Goal: Task Accomplishment & Management: Use online tool/utility

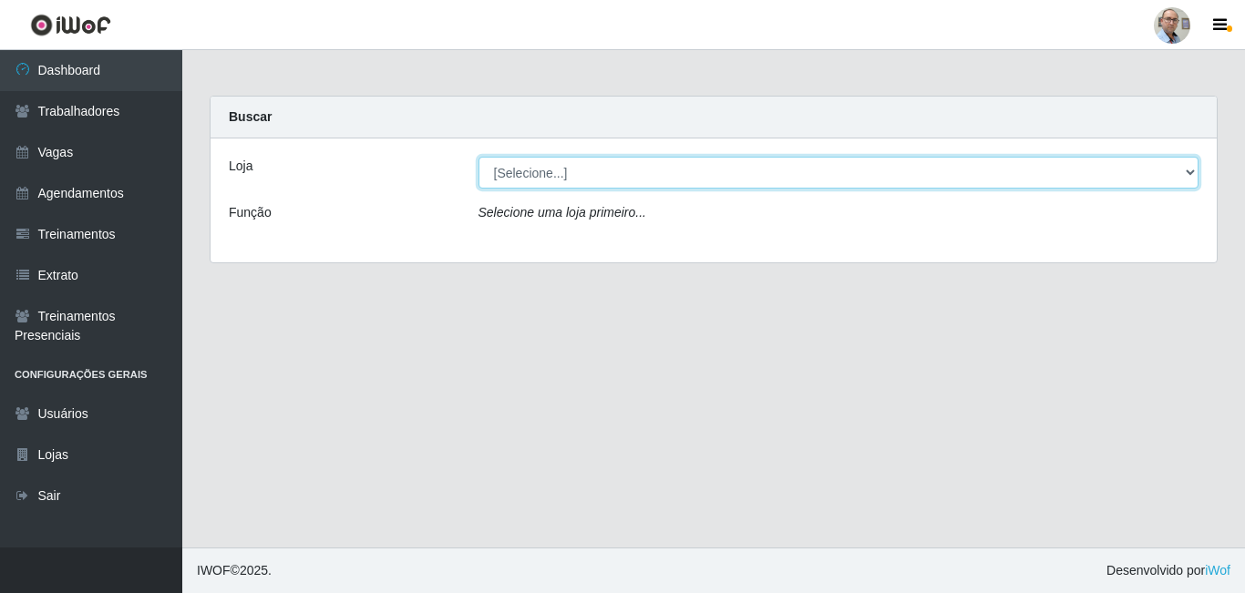
click at [642, 178] on select "[Selecione...] Mar Vermelho - Loja 04" at bounding box center [838, 173] width 721 height 32
select select "251"
click at [478, 157] on select "[Selecione...] Mar Vermelho - Loja 04" at bounding box center [838, 173] width 721 height 32
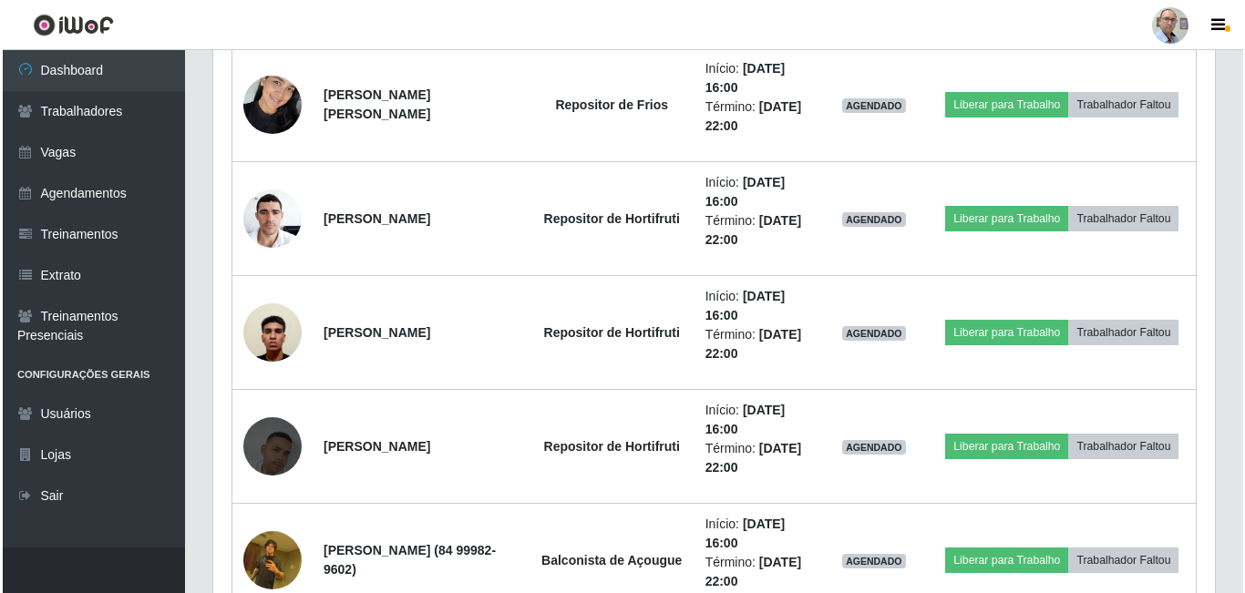
scroll to position [3827, 0]
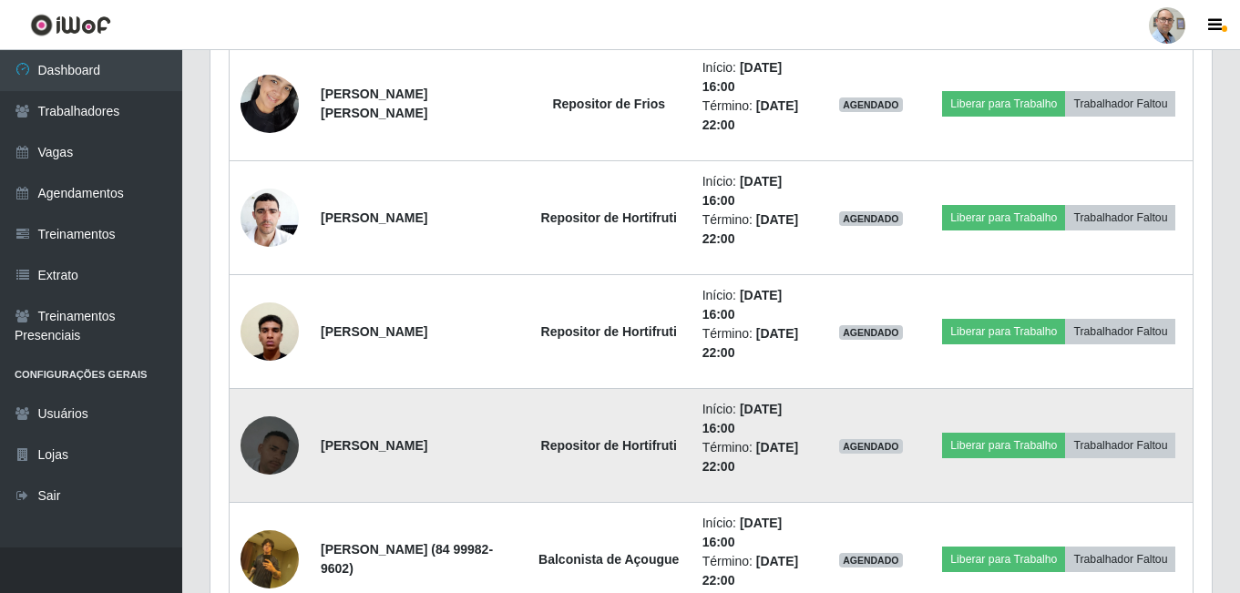
click at [292, 447] on img at bounding box center [270, 446] width 58 height 104
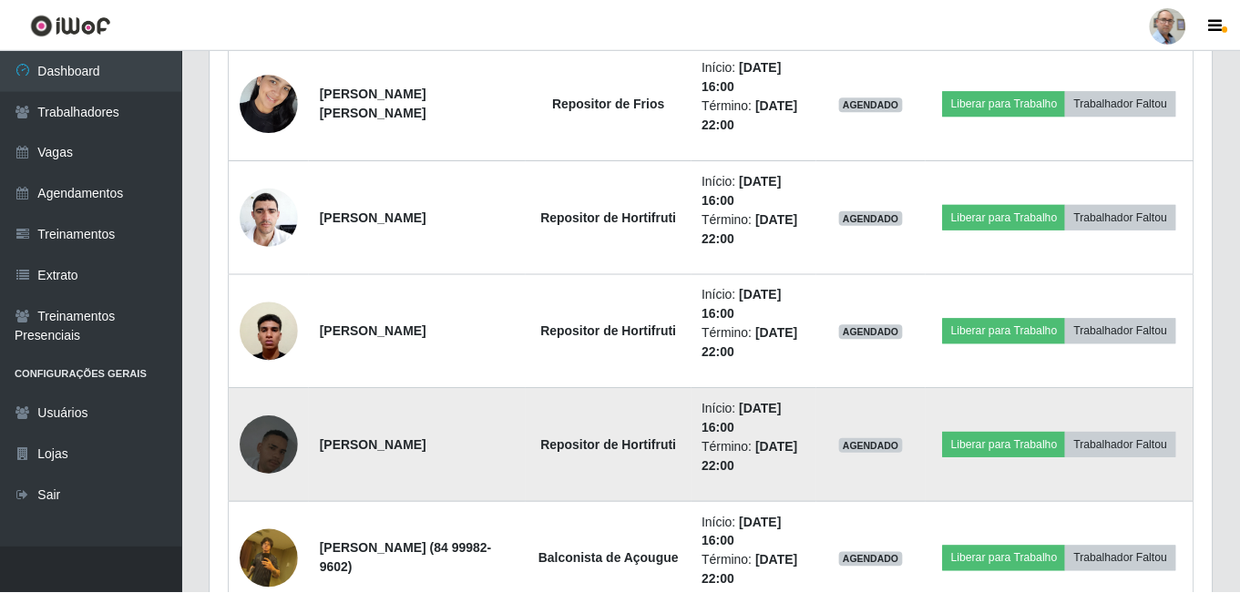
scroll to position [378, 992]
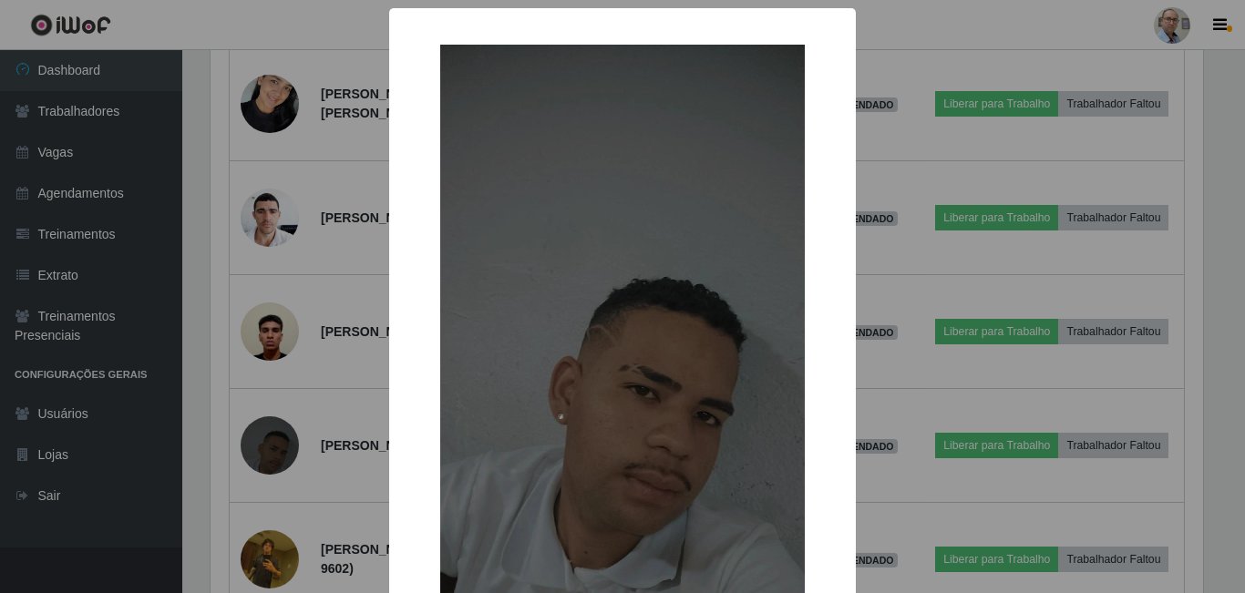
click at [910, 442] on div "× OK Cancel" at bounding box center [622, 296] width 1245 height 593
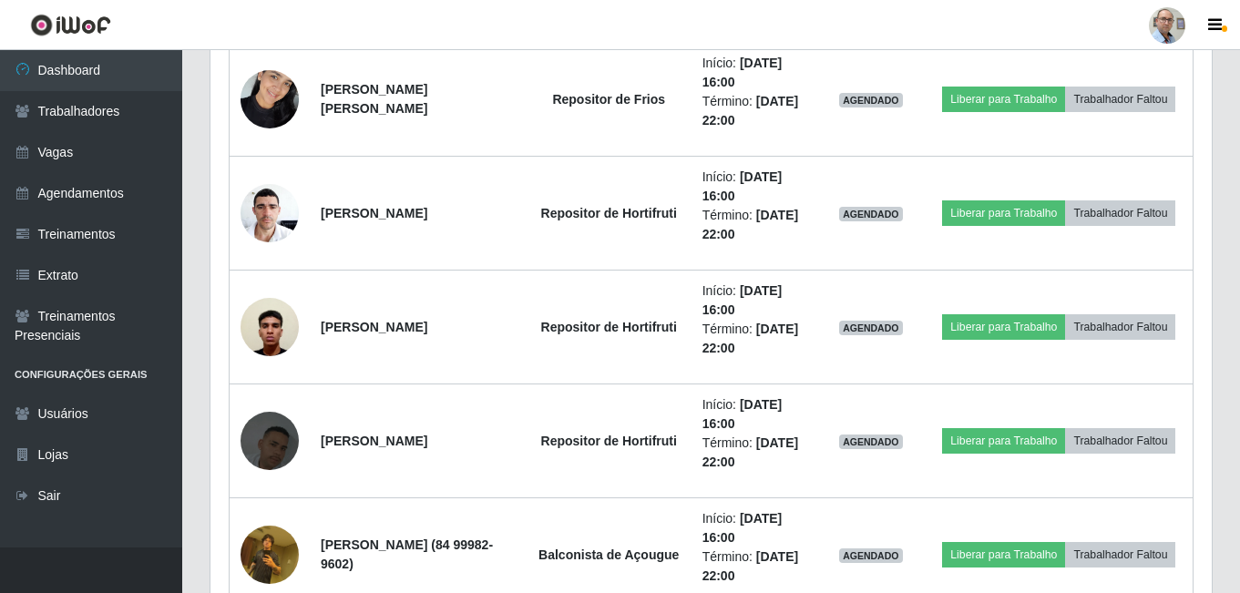
scroll to position [3827, 0]
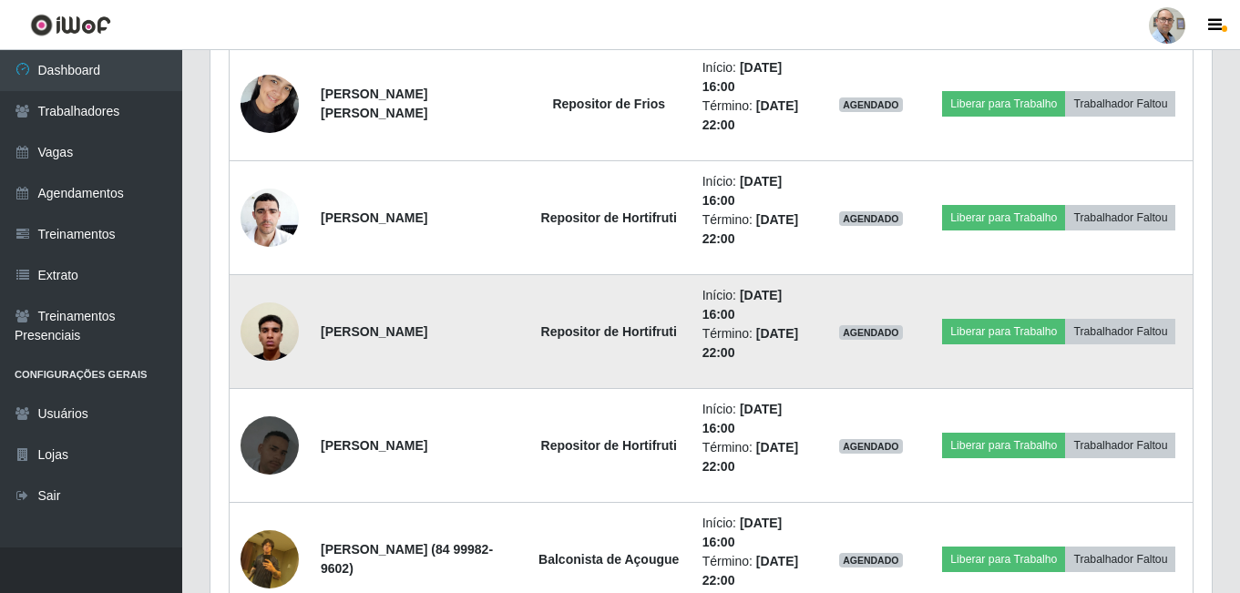
click at [274, 341] on img at bounding box center [270, 331] width 58 height 77
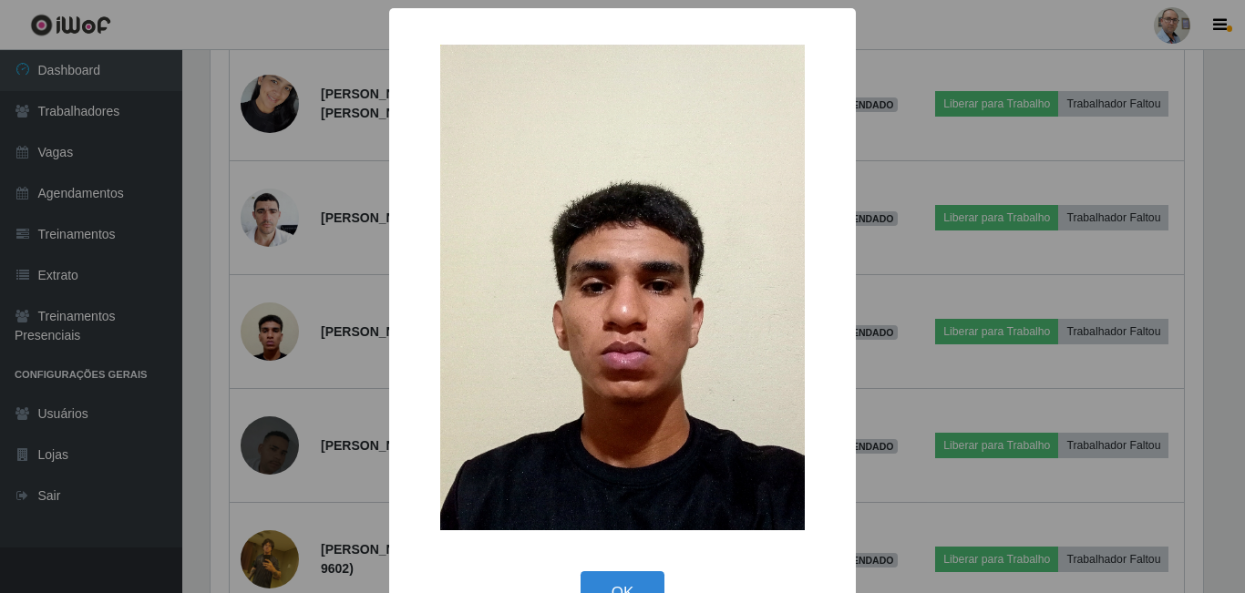
click at [862, 382] on div "× OK Cancel" at bounding box center [622, 296] width 1245 height 593
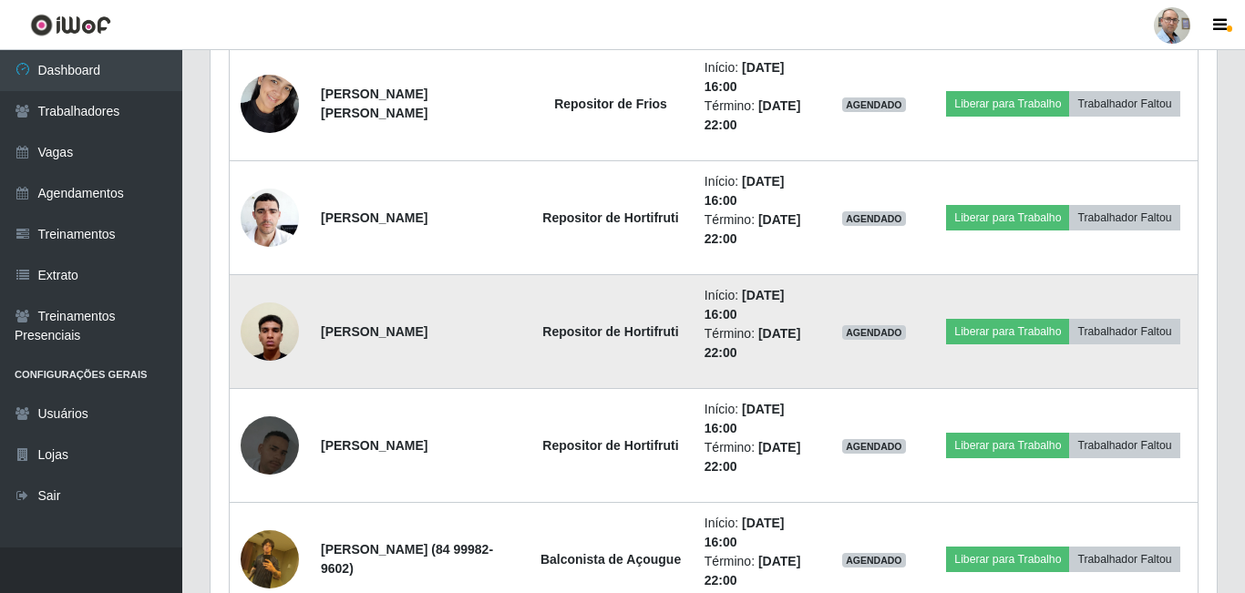
scroll to position [378, 1001]
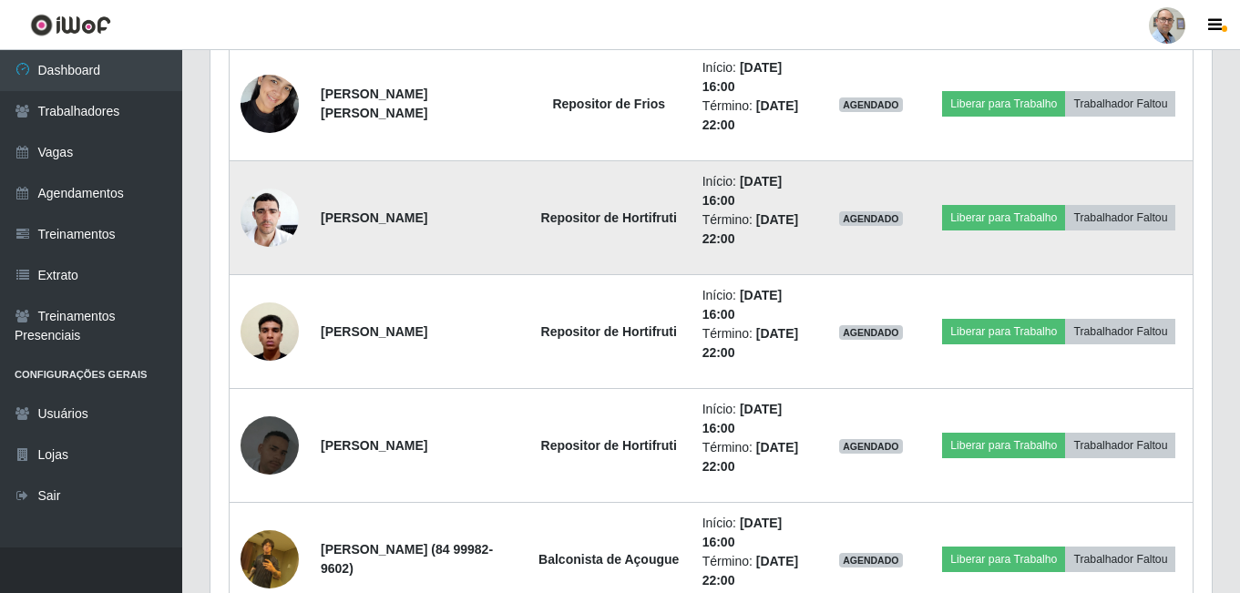
click at [282, 230] on img at bounding box center [270, 217] width 58 height 77
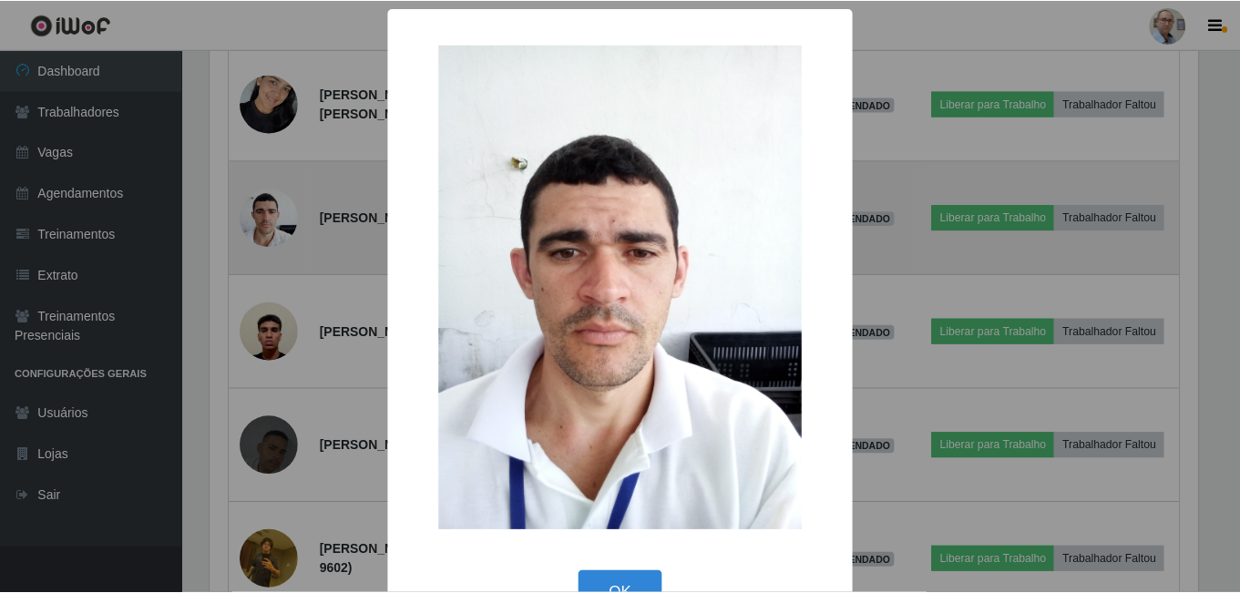
scroll to position [378, 992]
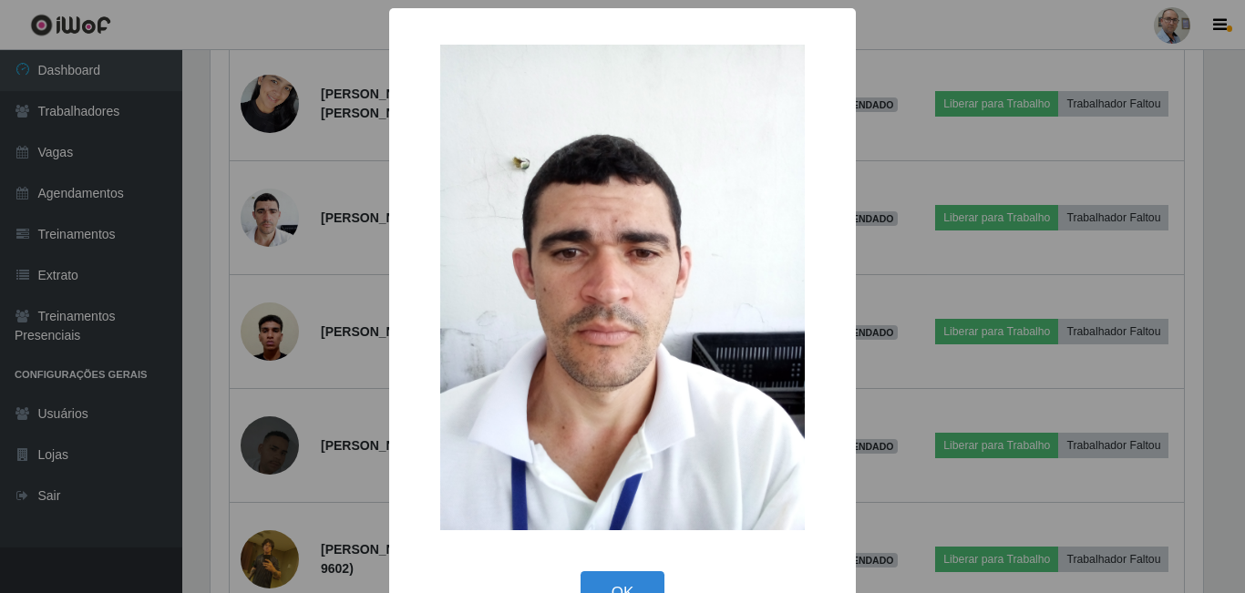
click at [720, 337] on img at bounding box center [622, 288] width 365 height 486
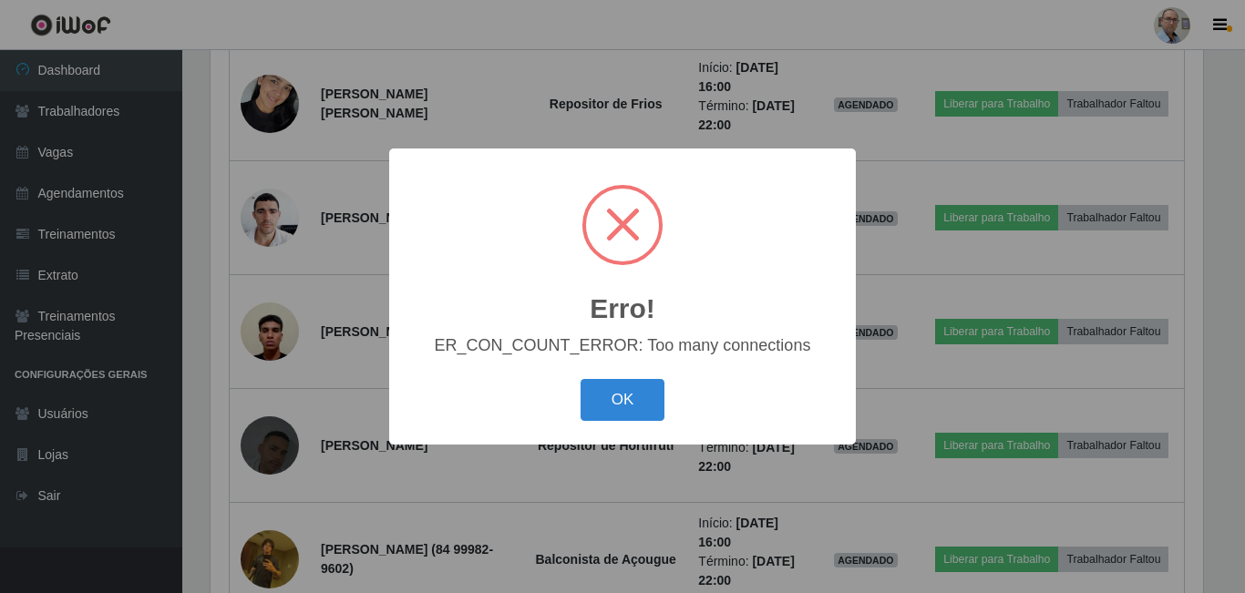
click at [928, 98] on div "Erro! × ER_CON_COUNT_ERROR: Too many connections OK Cancel" at bounding box center [622, 296] width 1245 height 593
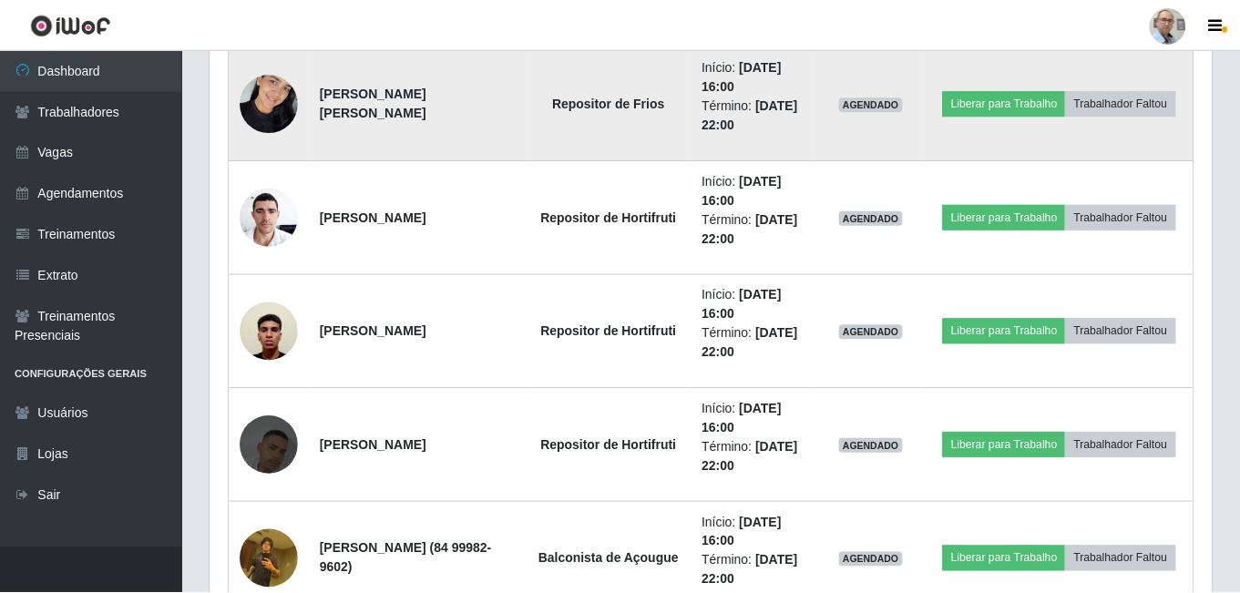
scroll to position [378, 1001]
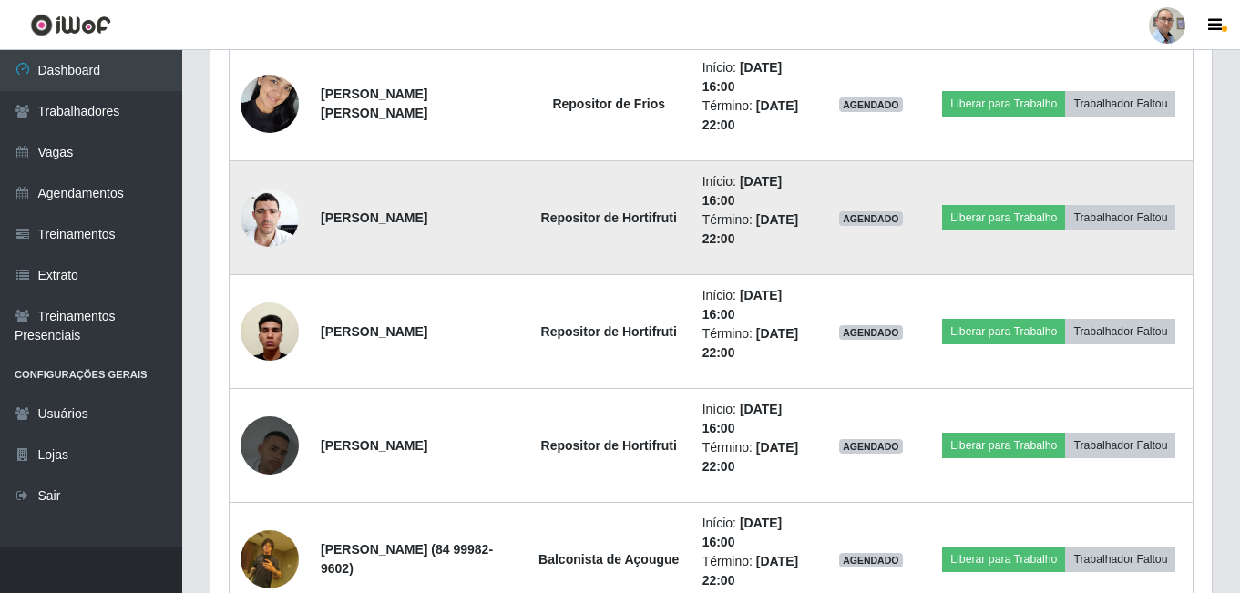
click at [278, 221] on img at bounding box center [270, 217] width 58 height 77
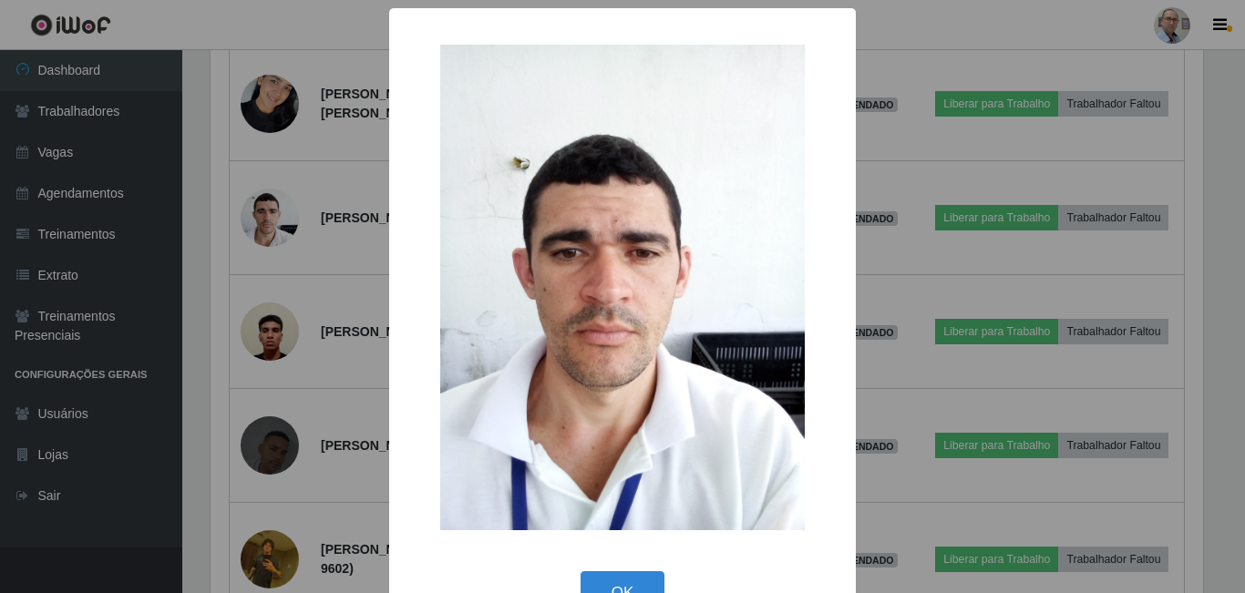
click at [1058, 280] on div "× OK Cancel" at bounding box center [622, 296] width 1245 height 593
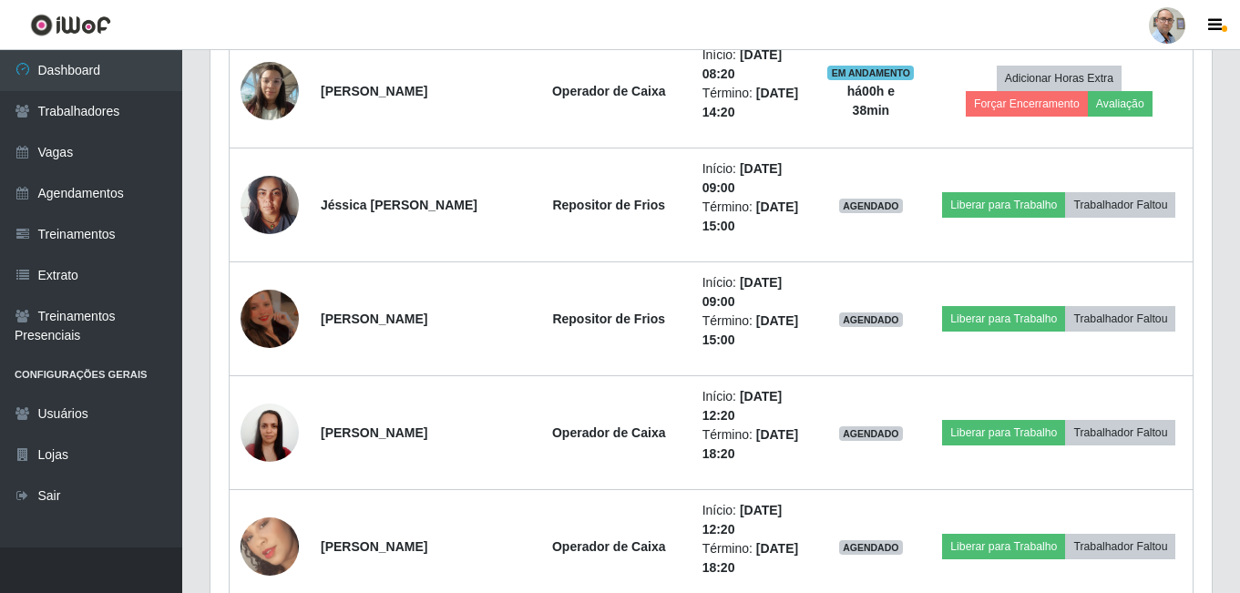
scroll to position [2096, 0]
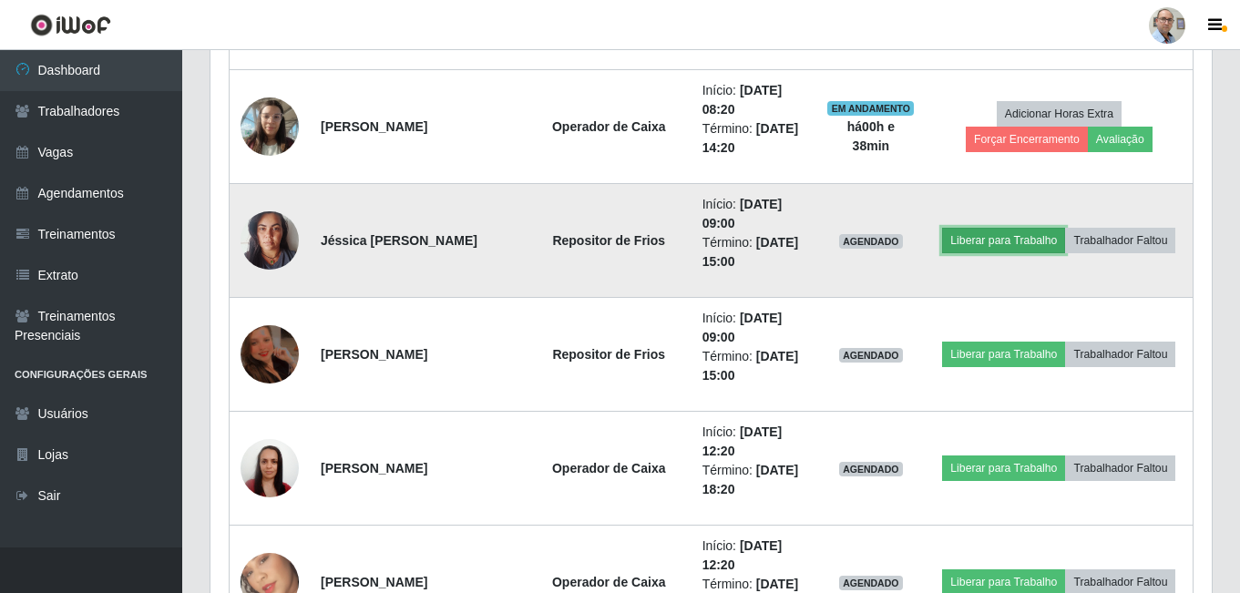
click at [962, 242] on button "Liberar para Trabalho" at bounding box center [1003, 241] width 123 height 26
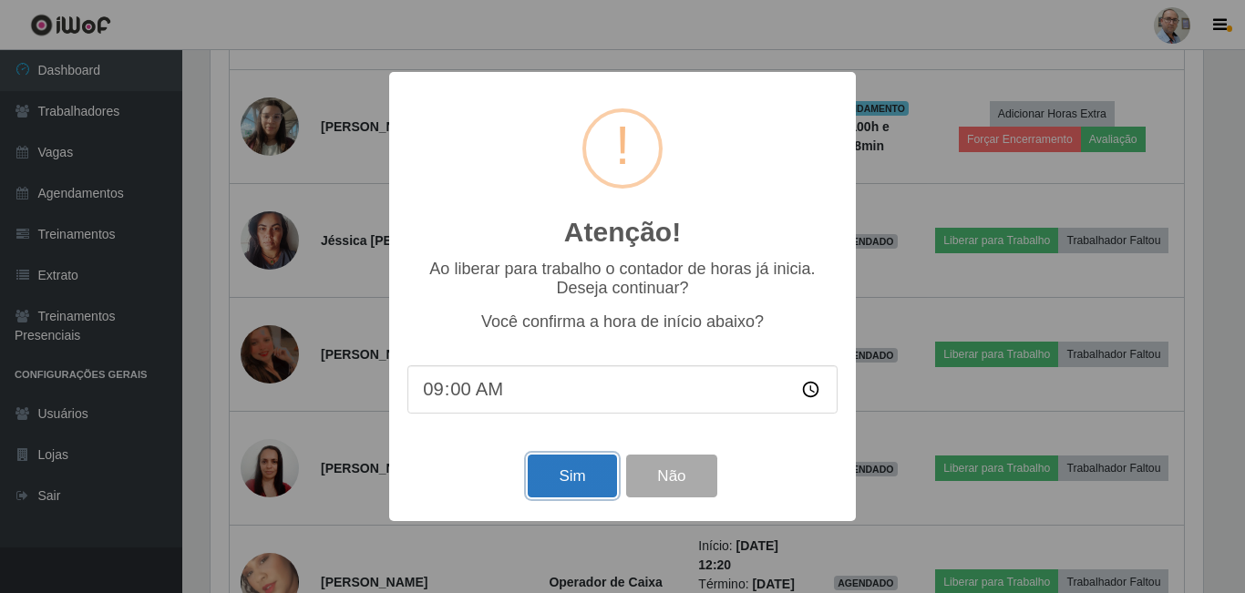
click at [557, 483] on button "Sim" at bounding box center [572, 476] width 88 height 43
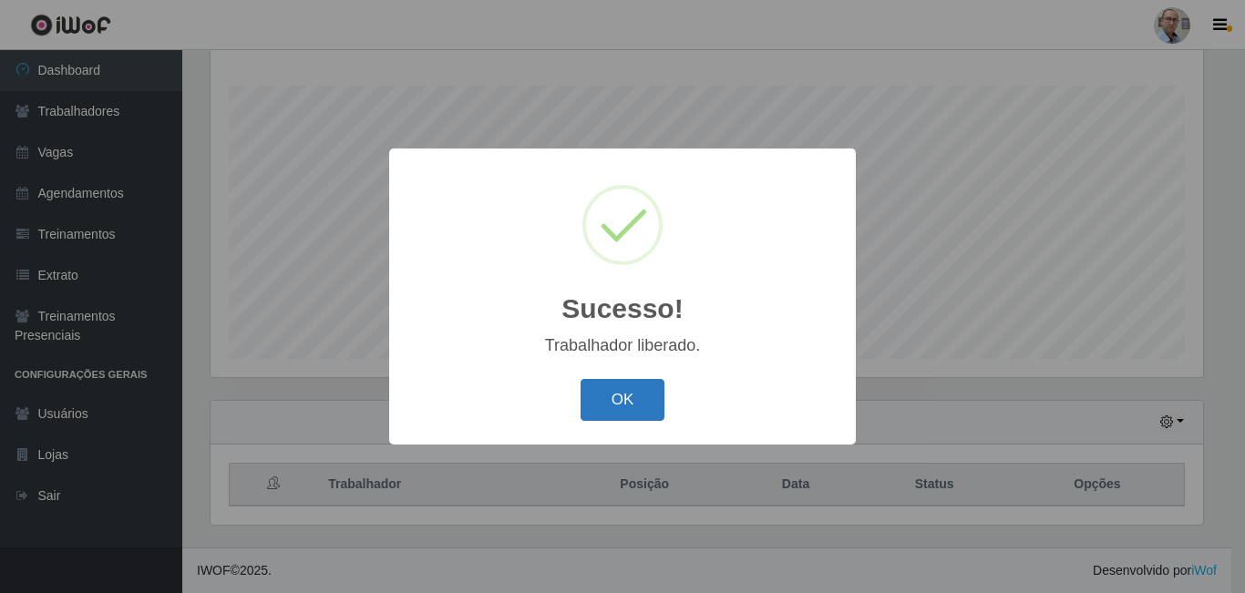
click at [652, 391] on button "OK" at bounding box center [622, 400] width 85 height 43
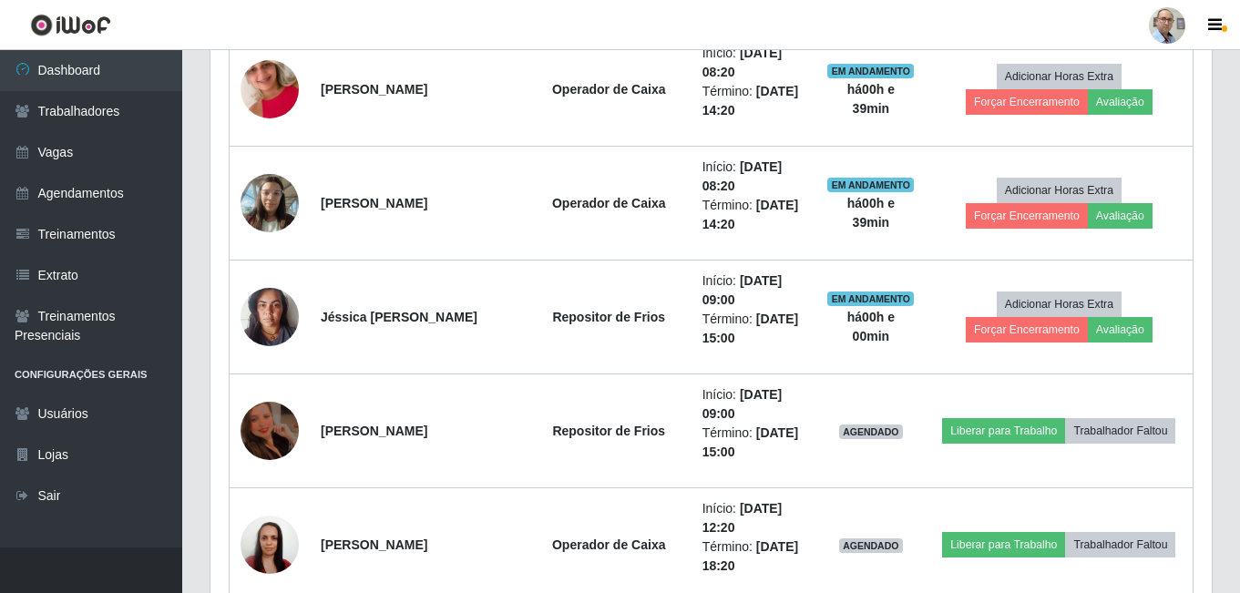
scroll to position [2115, 0]
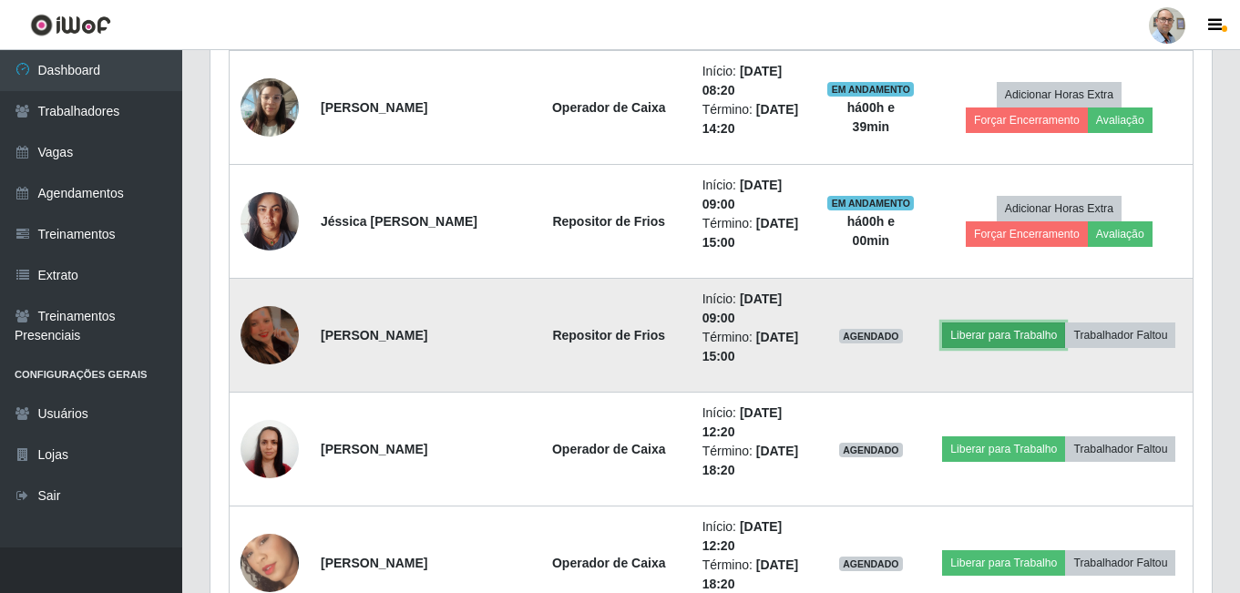
click at [984, 337] on button "Liberar para Trabalho" at bounding box center [1003, 336] width 123 height 26
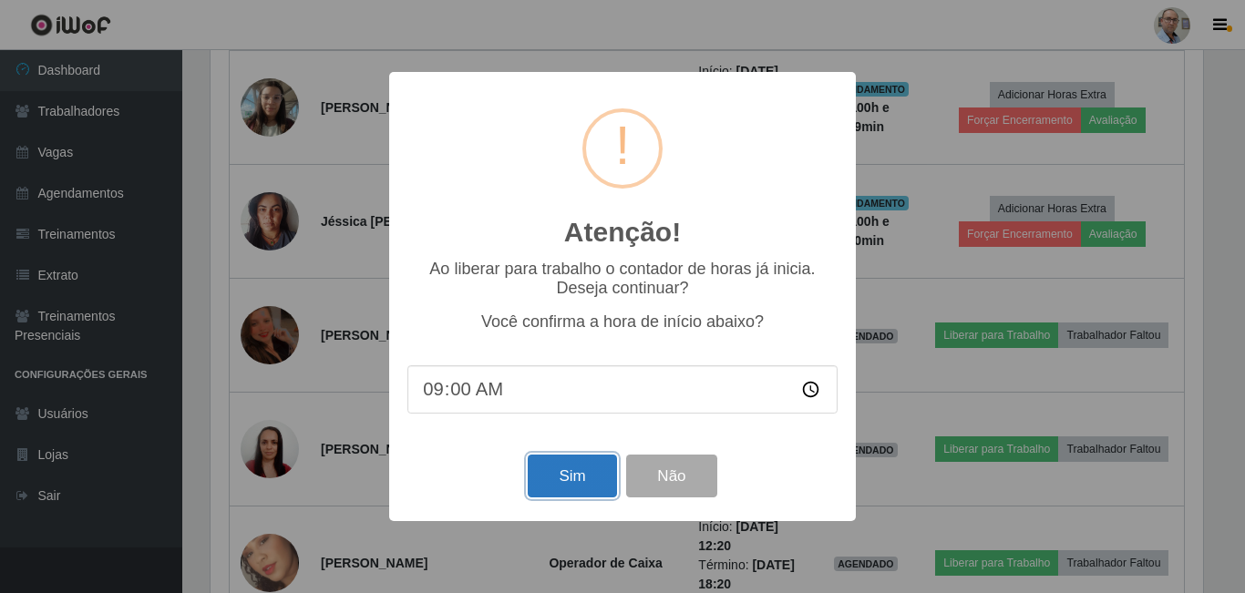
click at [558, 476] on button "Sim" at bounding box center [572, 476] width 88 height 43
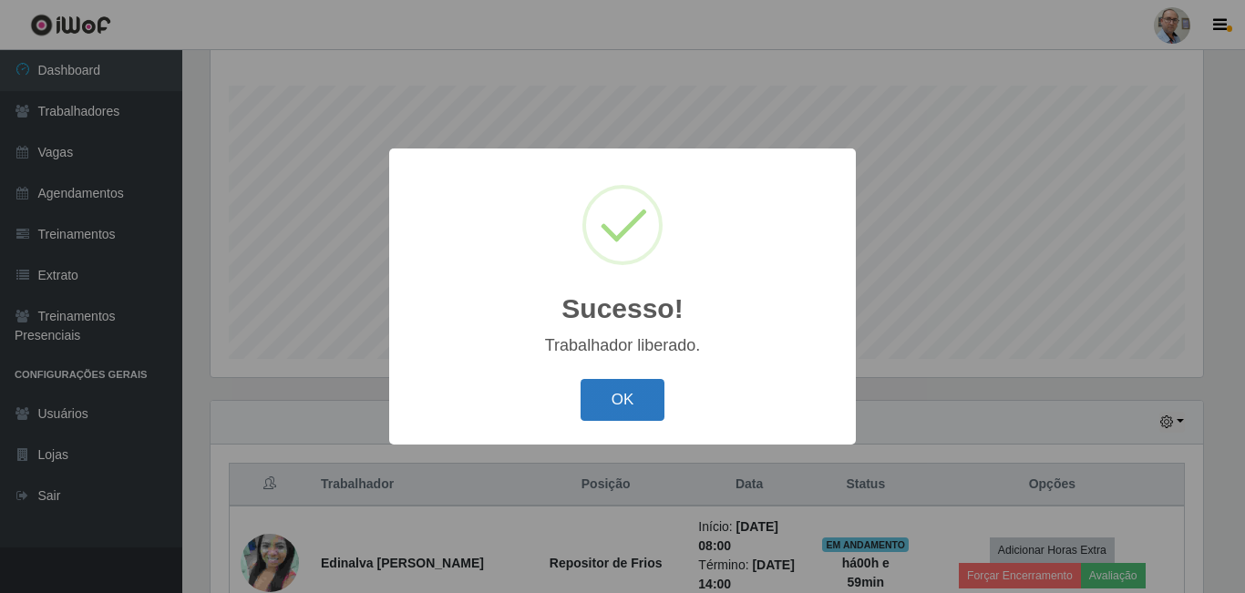
click at [614, 402] on button "OK" at bounding box center [622, 400] width 85 height 43
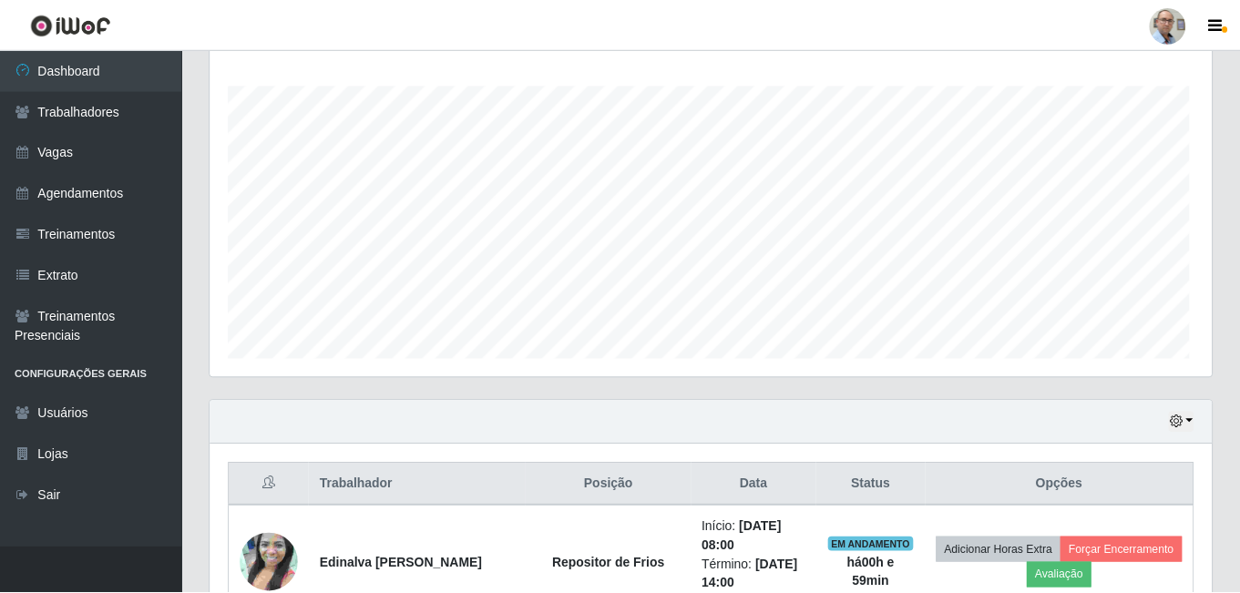
scroll to position [378, 1001]
